Goal: Task Accomplishment & Management: Manage account settings

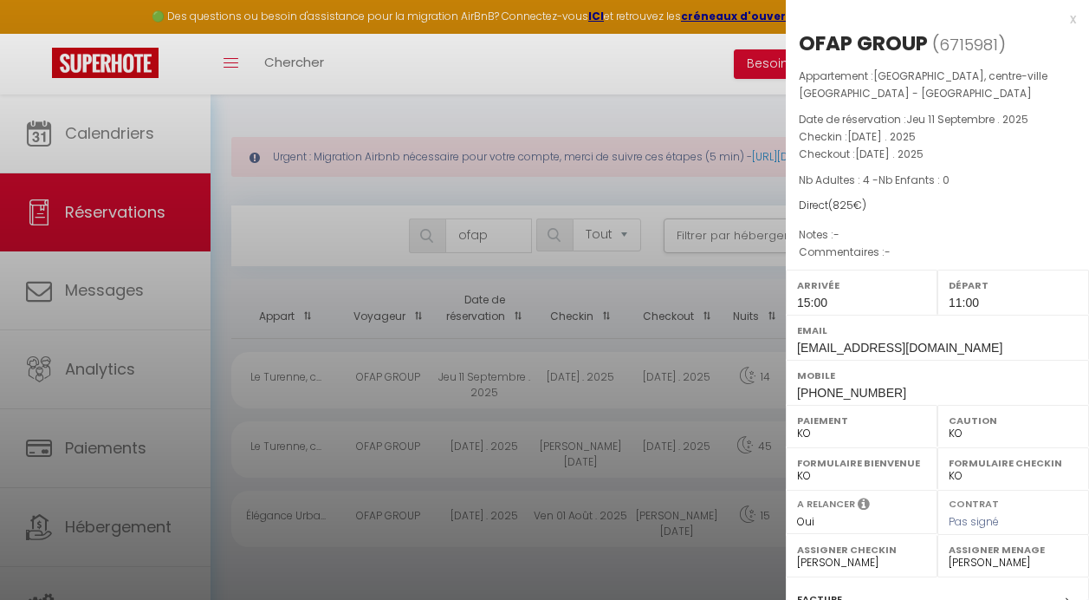
select select "not_cancelled"
select select "KO"
select select "0"
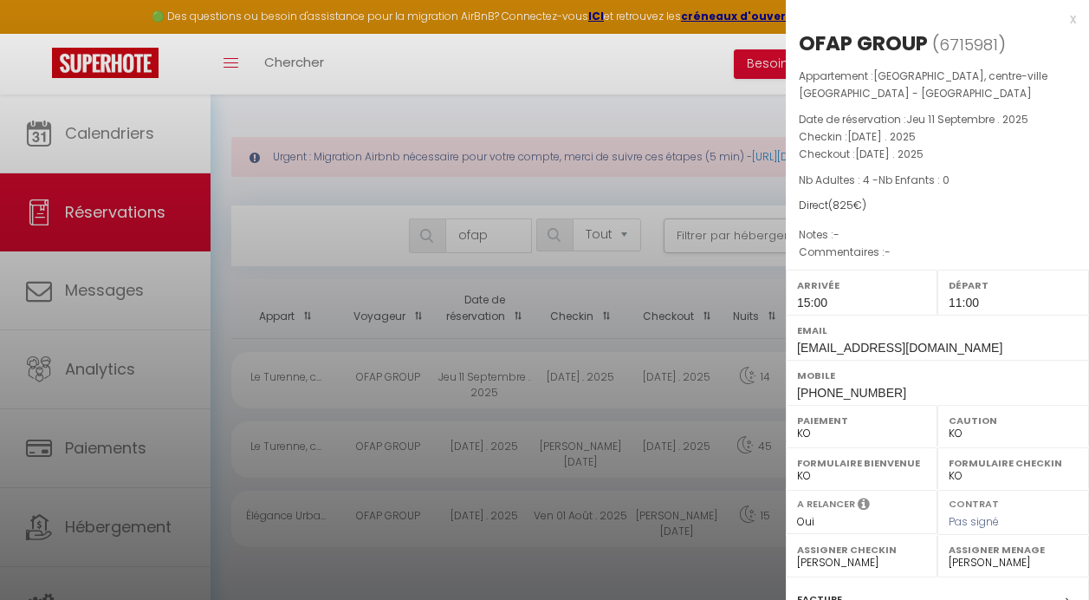
select select "36925"
select select "46777"
click at [508, 237] on div at bounding box center [544, 300] width 1089 height 600
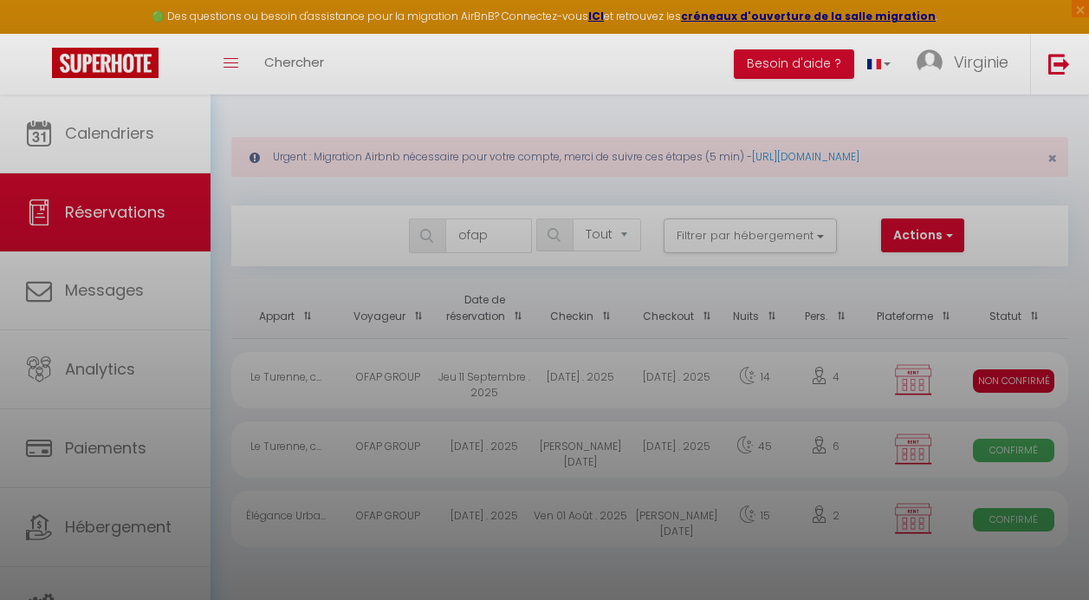
click at [508, 237] on div at bounding box center [544, 300] width 1089 height 600
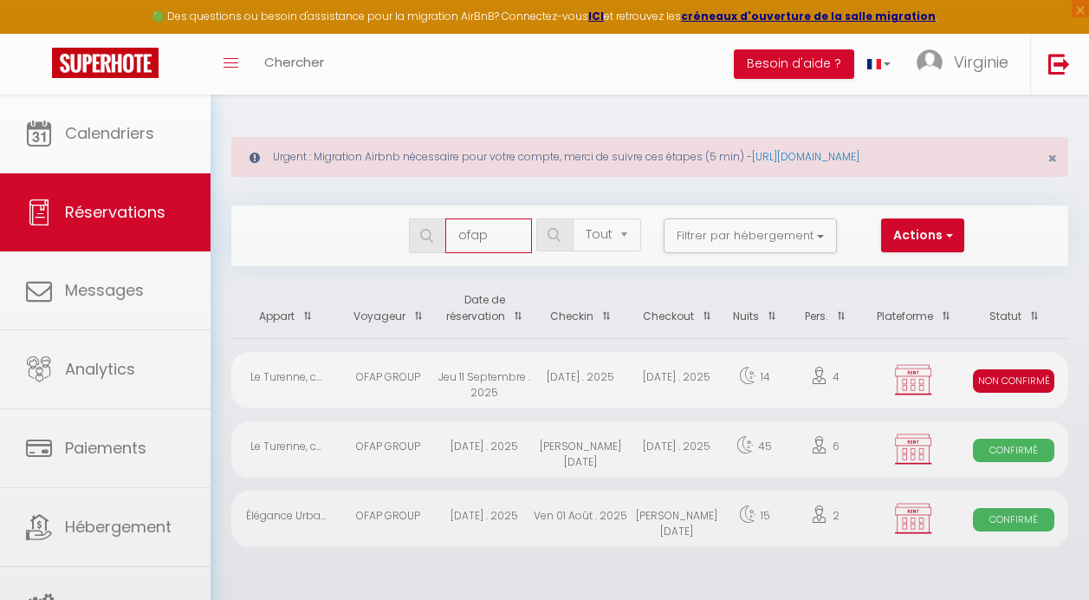
click at [508, 237] on input "ofap" at bounding box center [488, 235] width 87 height 35
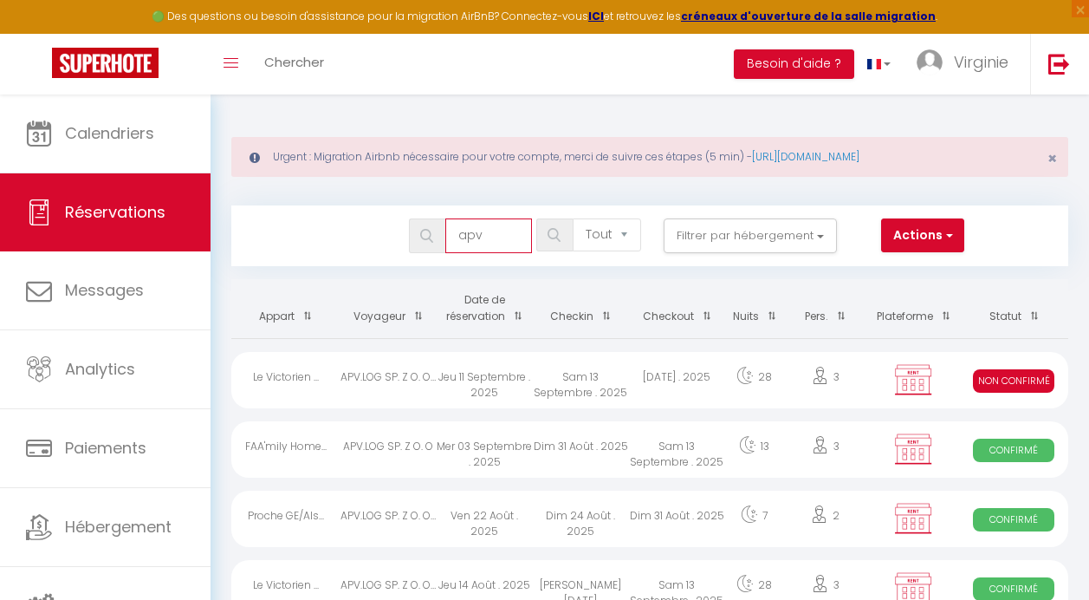
type input "apv"
click at [612, 386] on div "Sam 13 Septembre . 2025" at bounding box center [581, 380] width 96 height 56
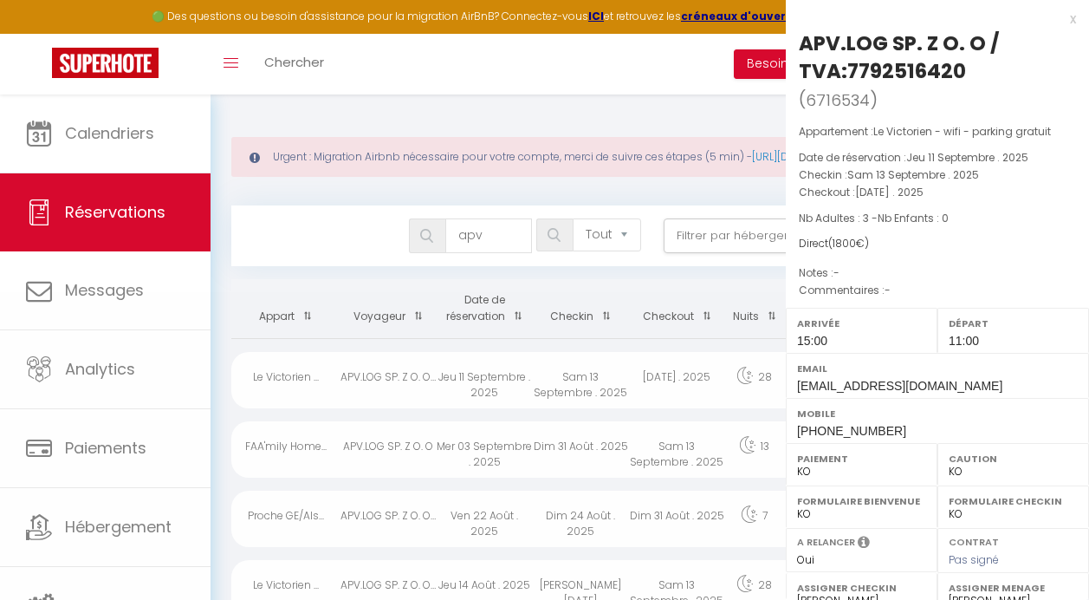
select select
select select "47873"
